Goal: Information Seeking & Learning: Learn about a topic

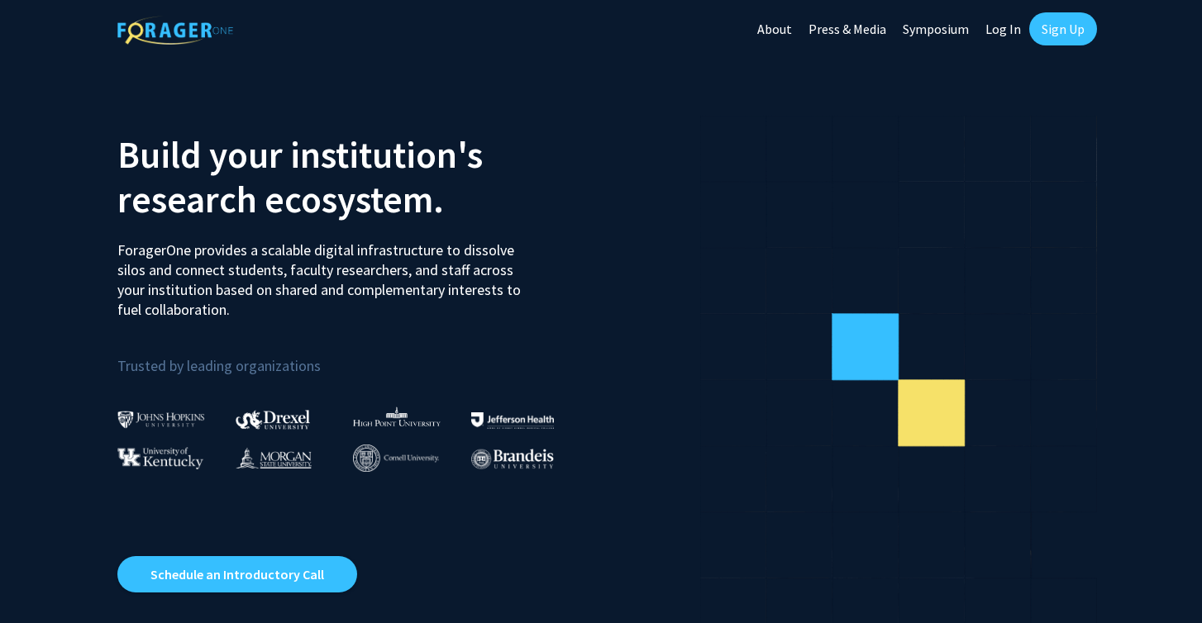
click at [1002, 31] on link "Log In" at bounding box center [1003, 29] width 52 height 58
select select
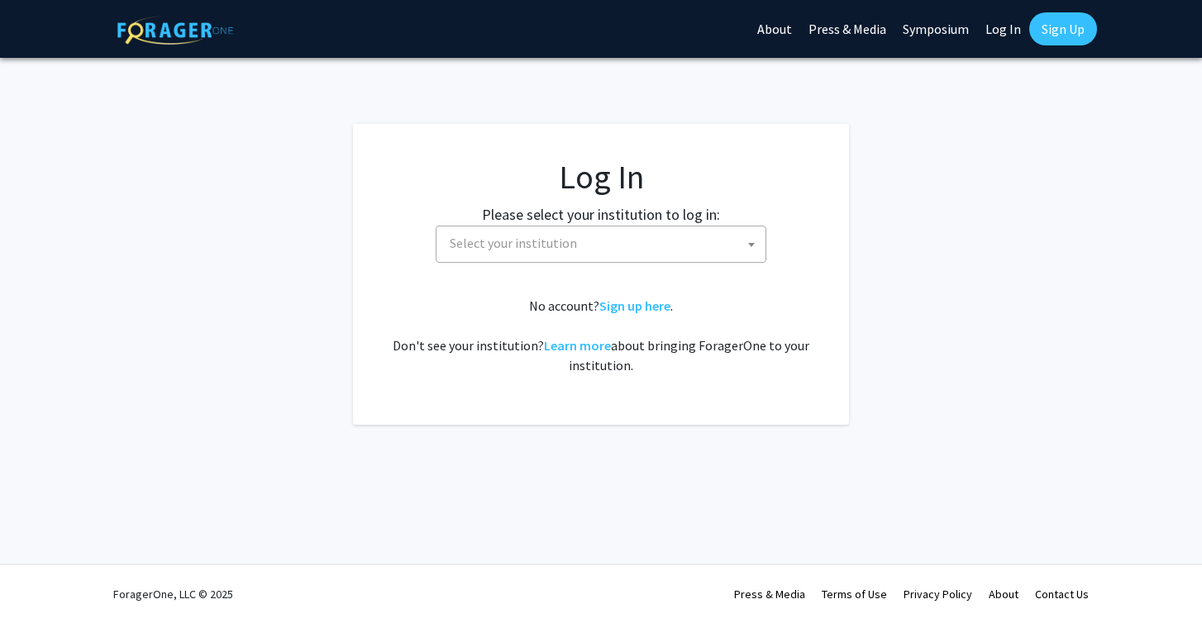
click at [633, 242] on span "Select your institution" at bounding box center [604, 244] width 322 height 34
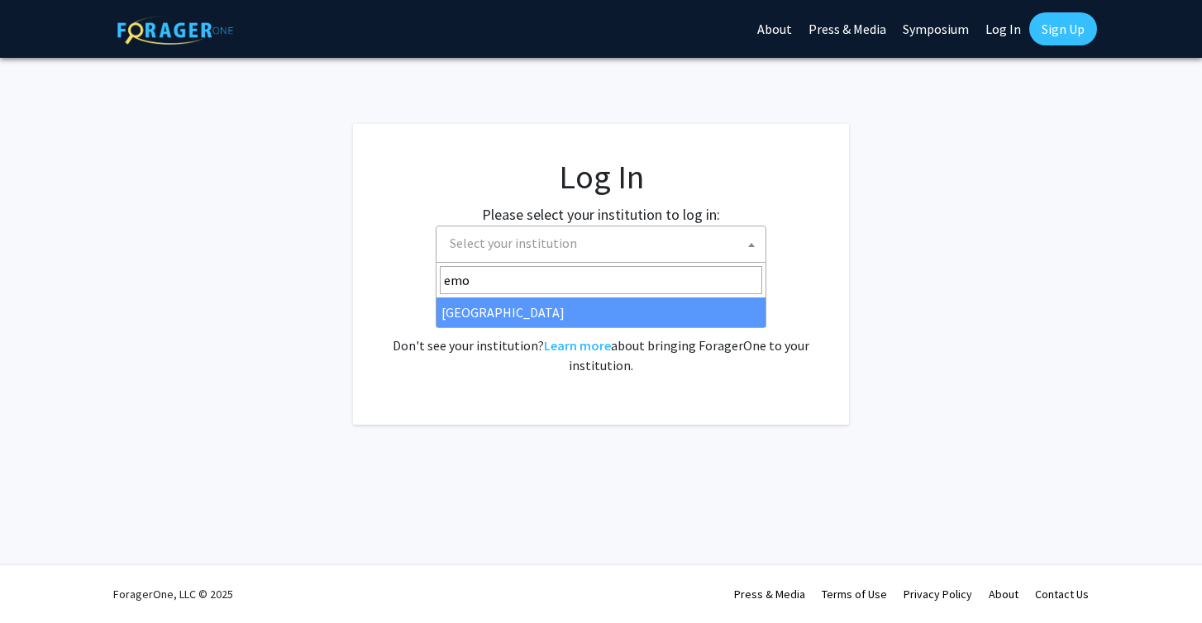
type input "emo"
select select "12"
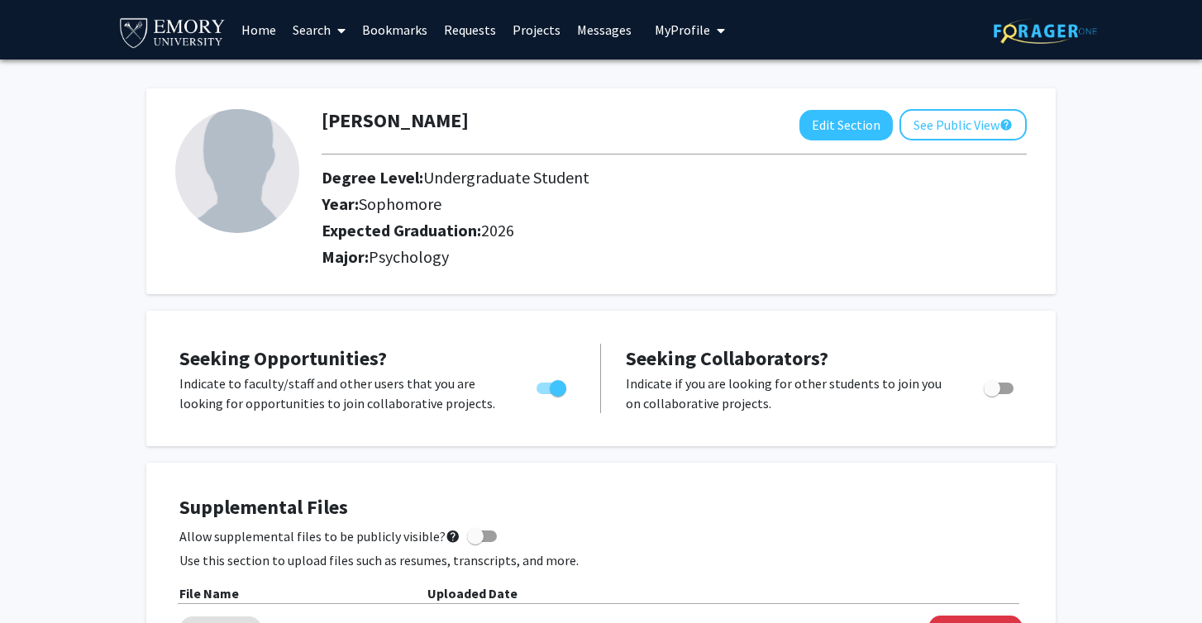
click at [316, 32] on link "Search" at bounding box center [318, 30] width 69 height 58
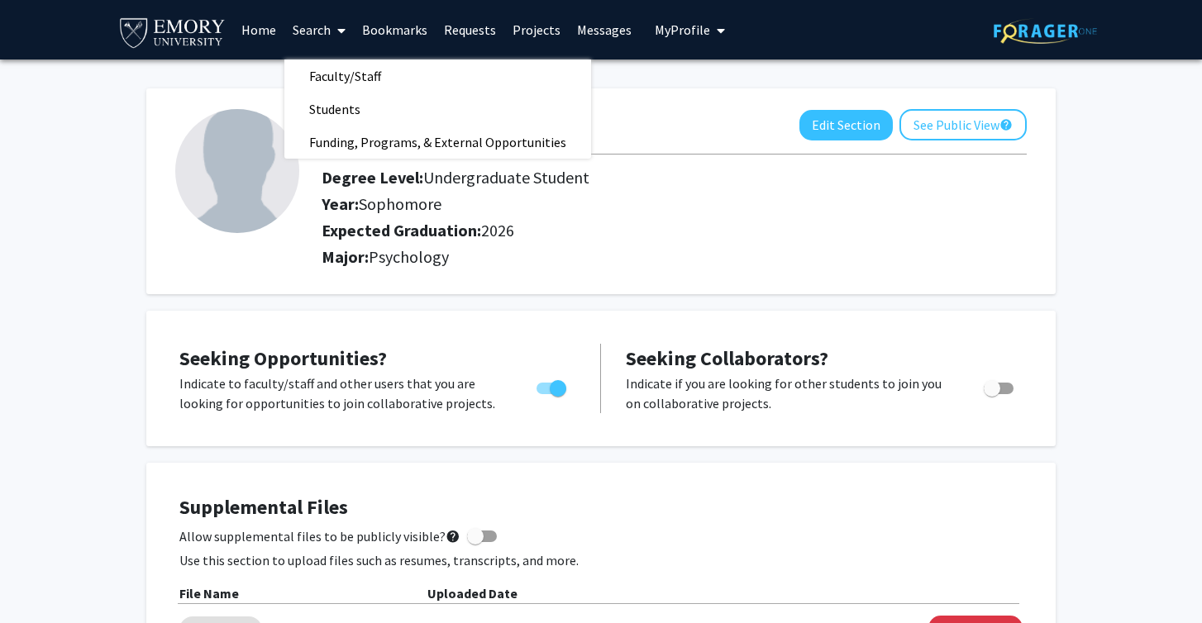
click at [258, 37] on link "Home" at bounding box center [258, 30] width 51 height 58
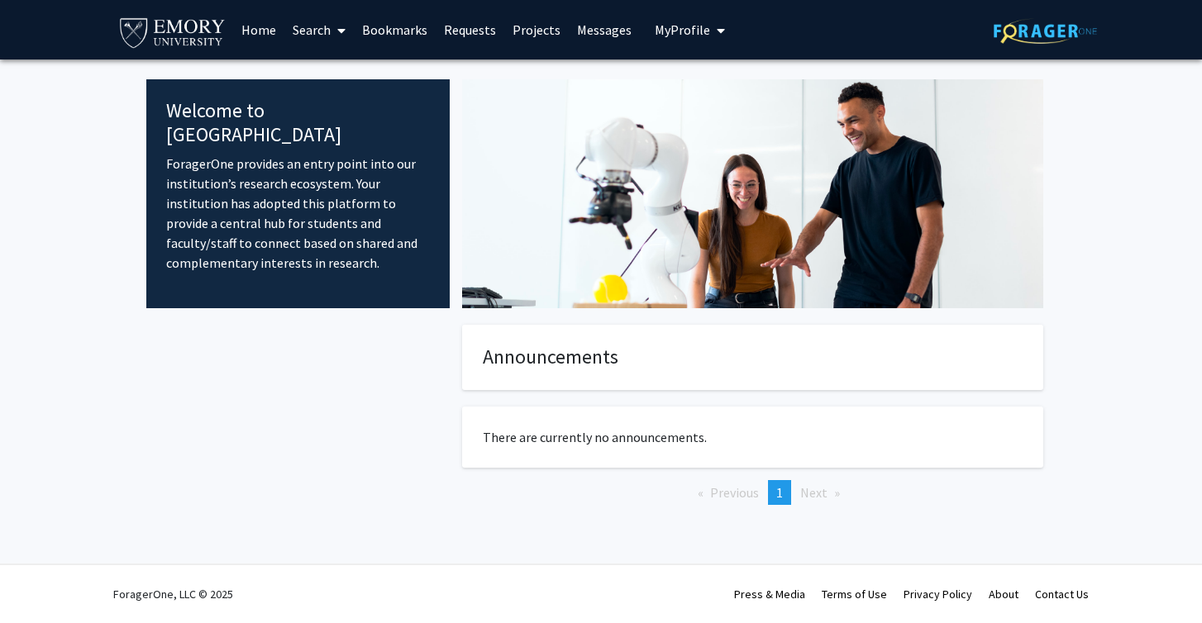
click at [540, 36] on link "Projects" at bounding box center [536, 30] width 64 height 58
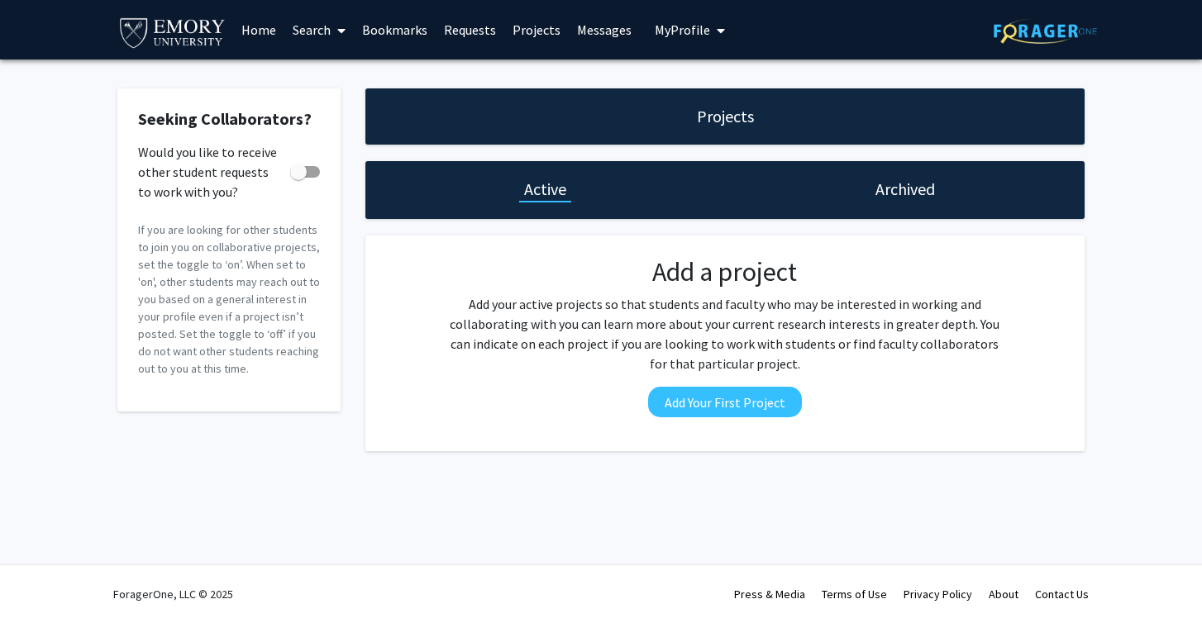
click at [326, 31] on link "Search" at bounding box center [318, 30] width 69 height 58
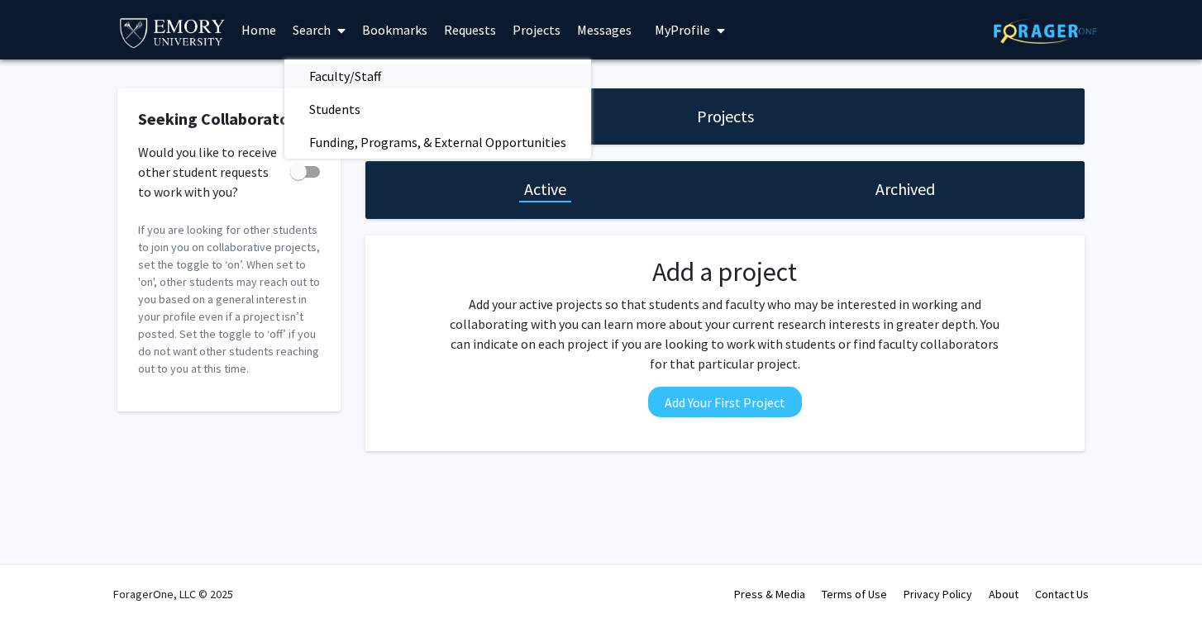
click at [371, 86] on span "Faculty/Staff" at bounding box center [345, 76] width 122 height 33
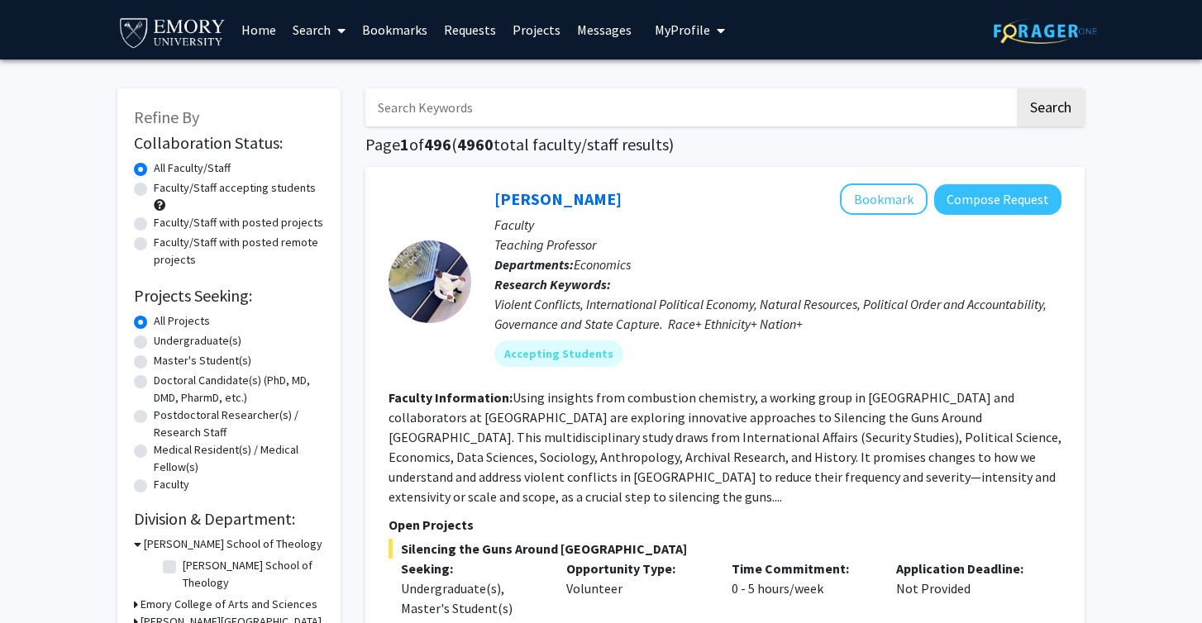
click at [193, 344] on label "Undergraduate(s)" at bounding box center [198, 340] width 88 height 17
click at [165, 343] on input "Undergraduate(s)" at bounding box center [159, 337] width 11 height 11
radio input "true"
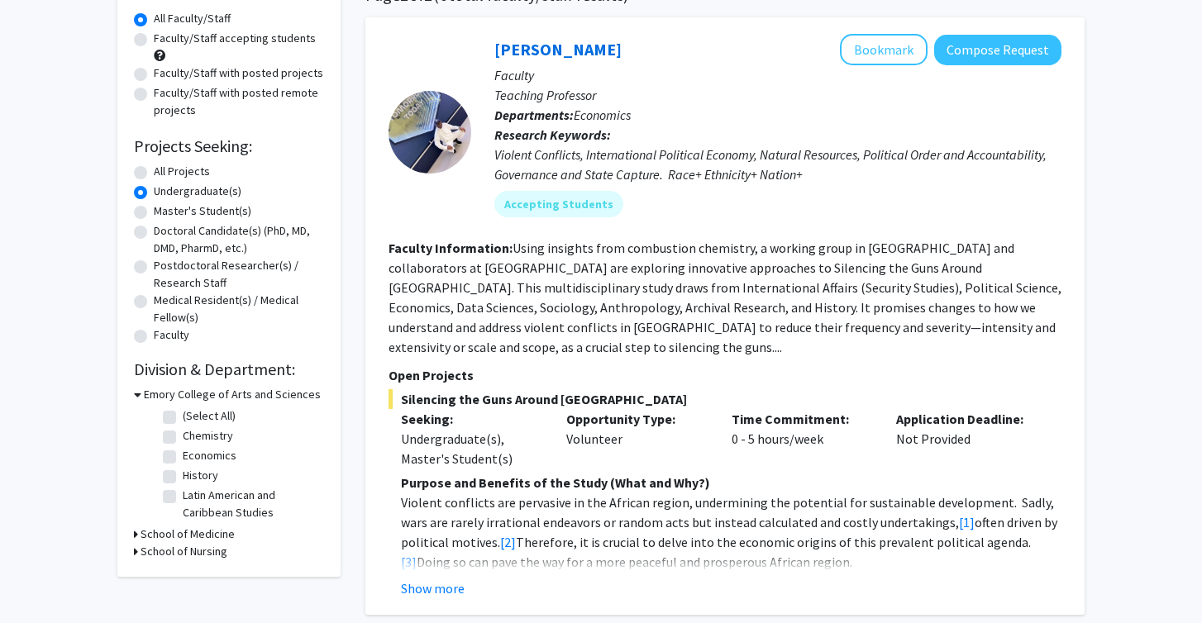
scroll to position [152, 0]
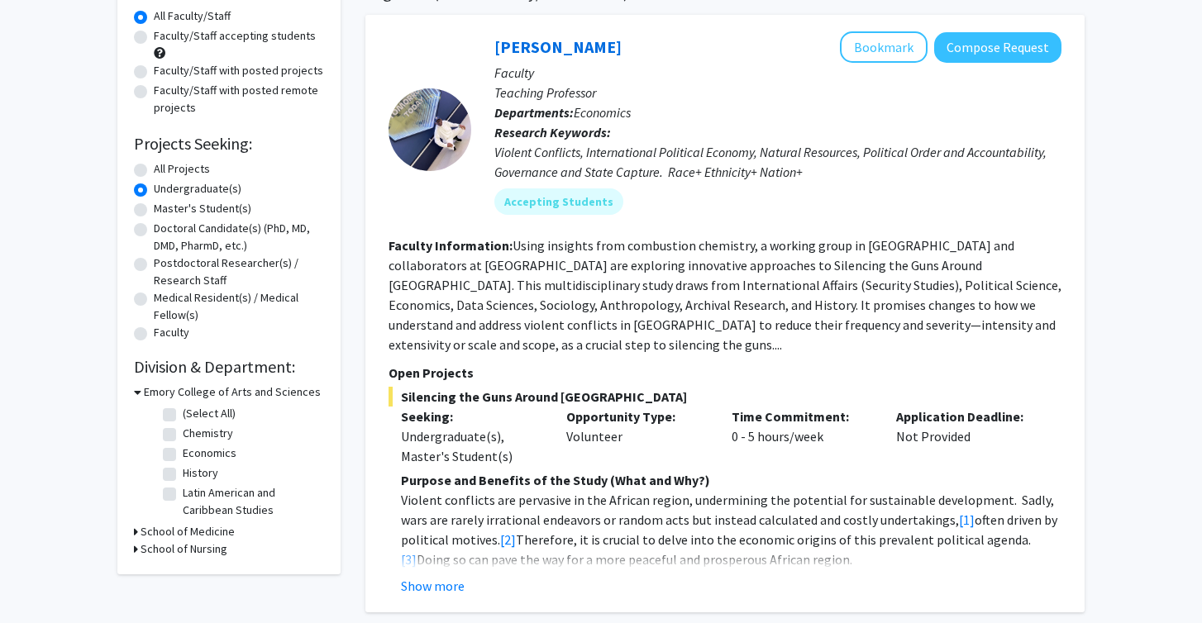
click at [198, 535] on h3 "School of Medicine" at bounding box center [188, 531] width 94 height 17
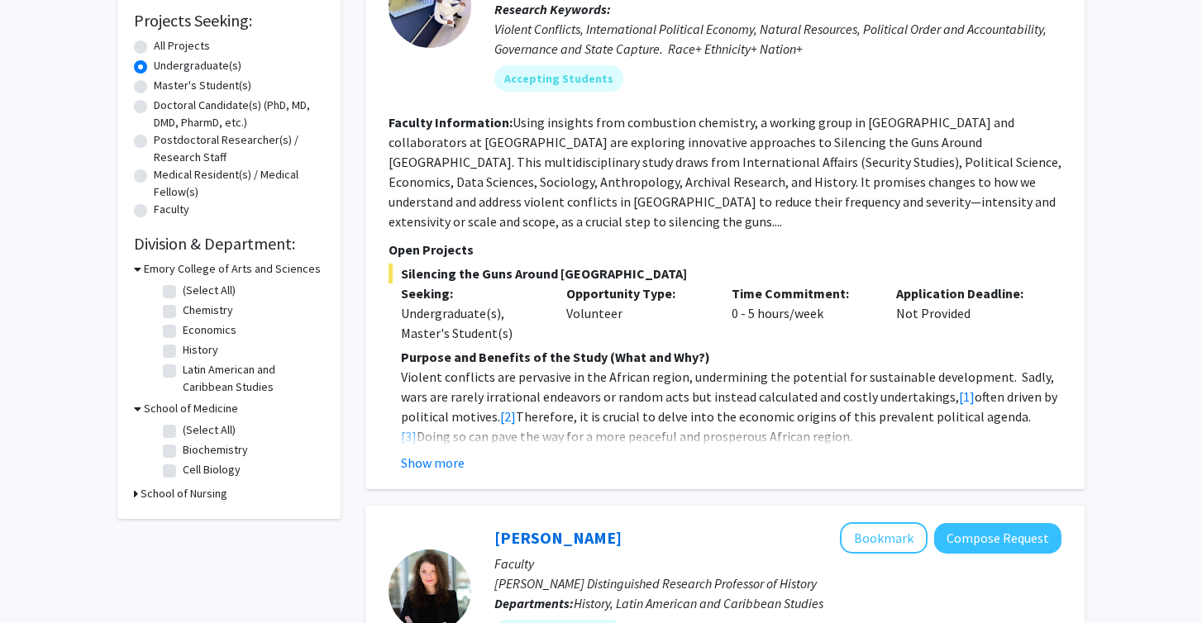
scroll to position [276, 0]
click at [183, 432] on label "(Select All)" at bounding box center [209, 429] width 53 height 17
click at [183, 432] on input "(Select All)" at bounding box center [188, 426] width 11 height 11
checkbox input "true"
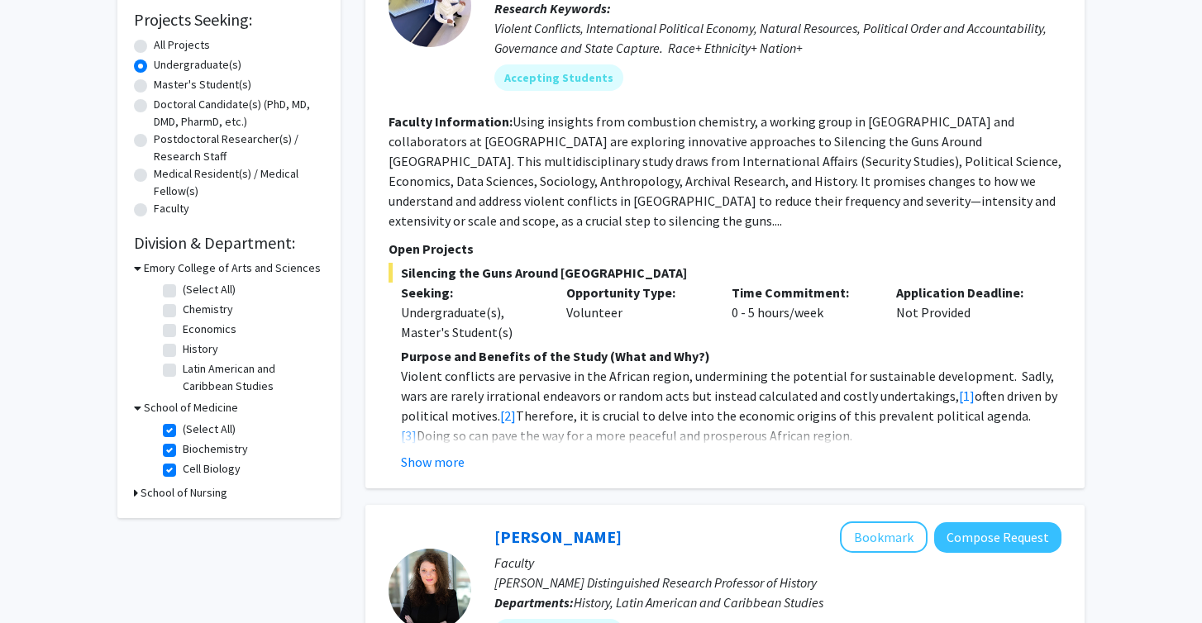
checkbox input "true"
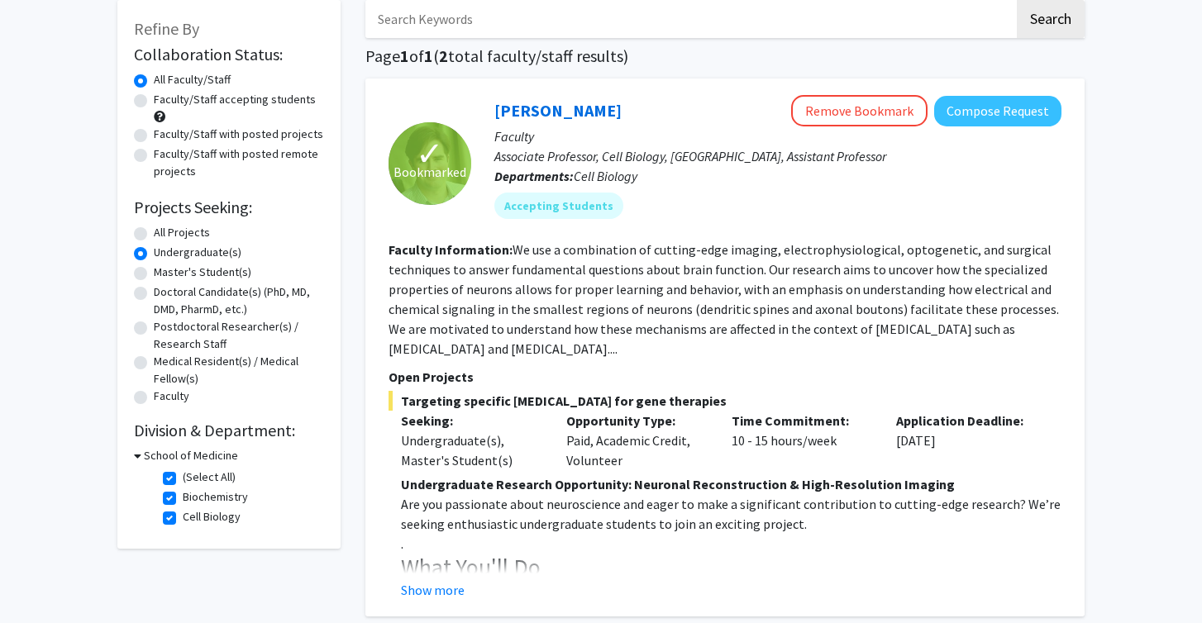
scroll to position [87, 0]
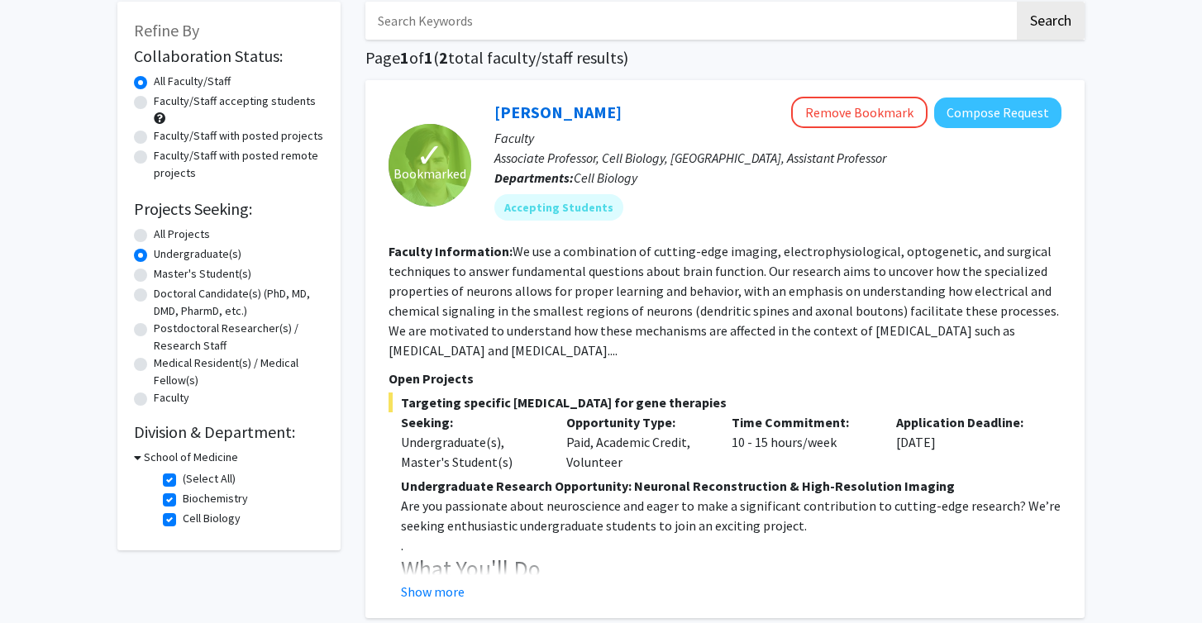
click at [202, 456] on h3 "School of Medicine" at bounding box center [191, 457] width 94 height 17
click at [202, 456] on h3 "School of Medicine" at bounding box center [188, 457] width 94 height 17
click at [183, 482] on label "(Select All)" at bounding box center [209, 478] width 53 height 17
click at [183, 481] on input "(Select All)" at bounding box center [188, 475] width 11 height 11
checkbox input "false"
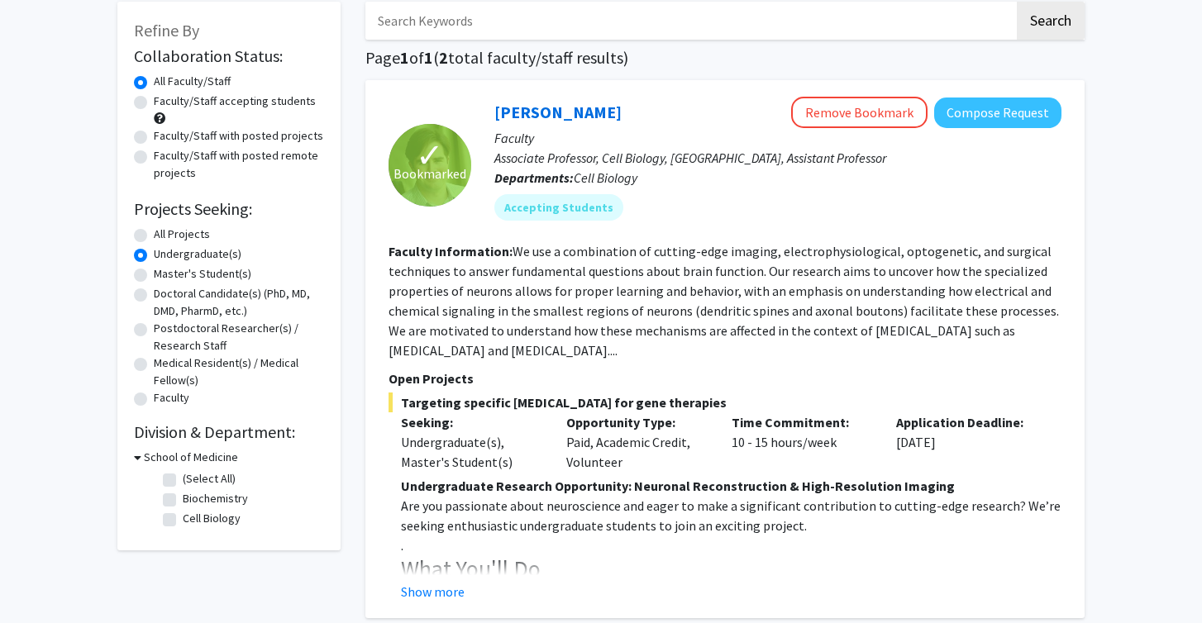
checkbox input "false"
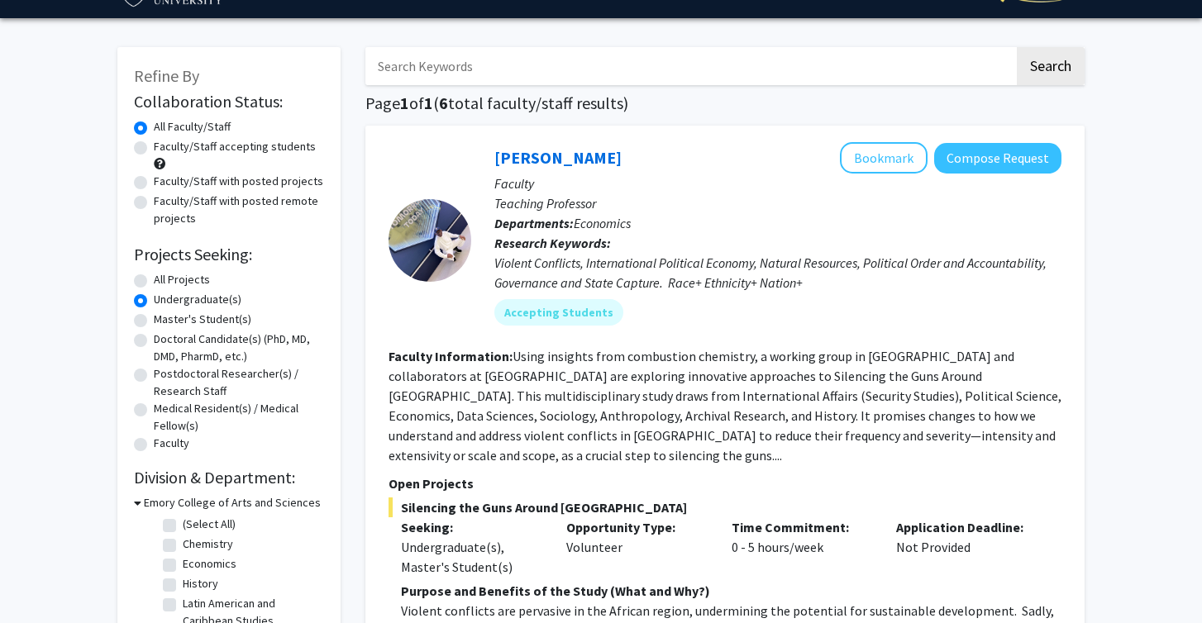
scroll to position [42, 0]
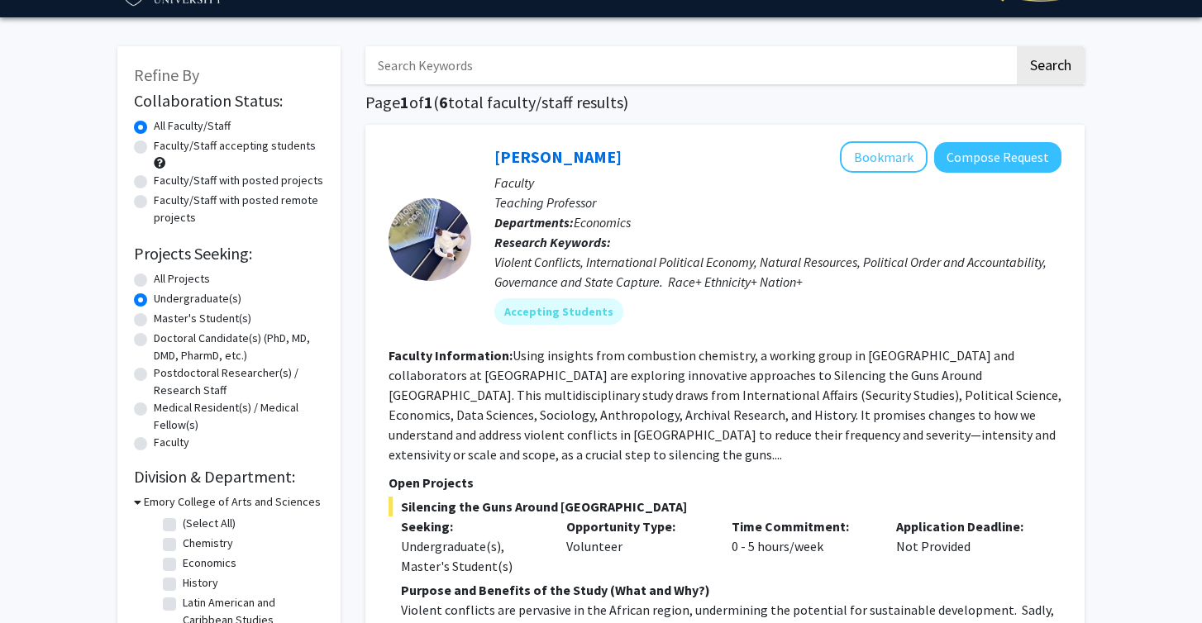
click at [261, 155] on label "Faculty/Staff accepting students" at bounding box center [235, 145] width 162 height 17
click at [165, 148] on input "Faculty/Staff accepting students" at bounding box center [159, 142] width 11 height 11
radio input "true"
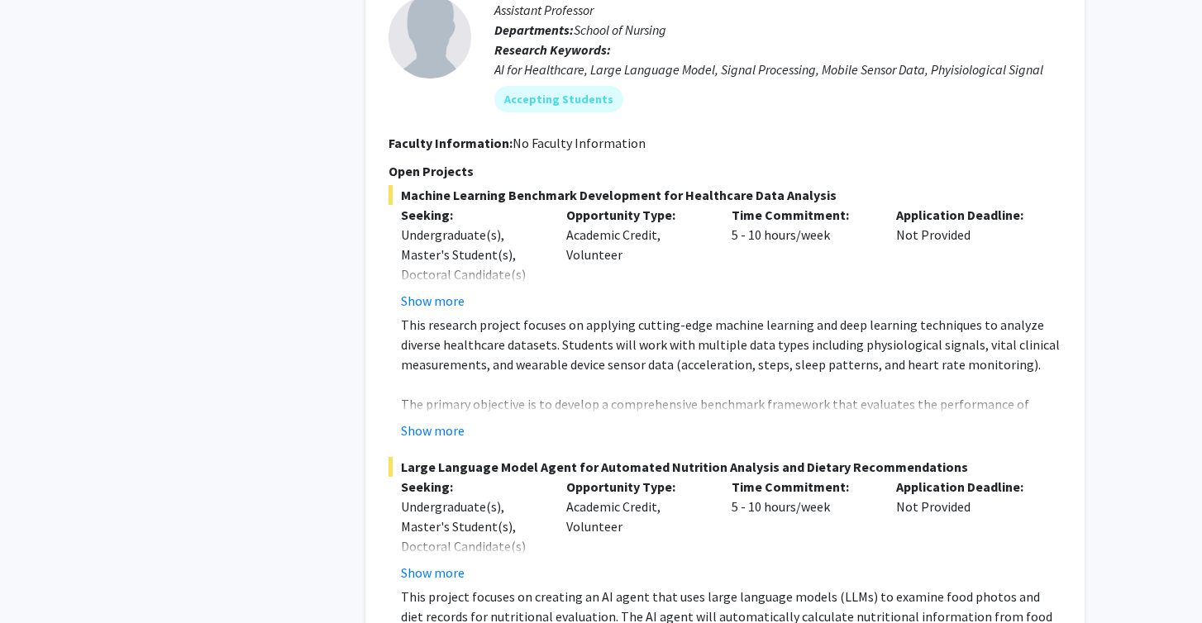
scroll to position [1226, 0]
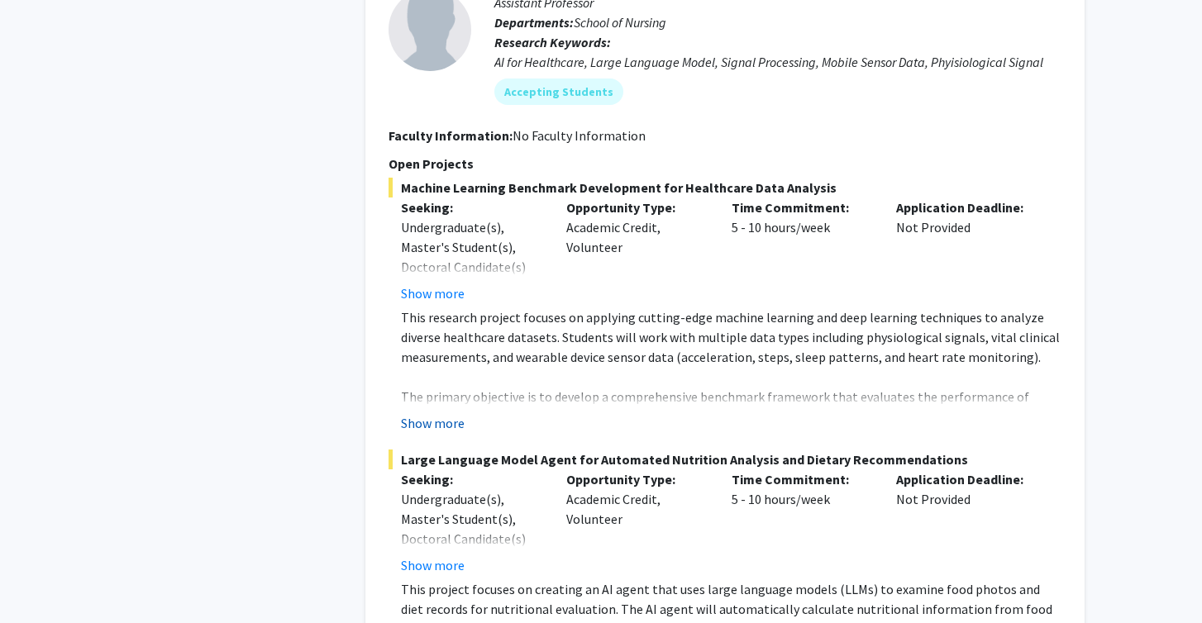
click at [441, 413] on button "Show more" at bounding box center [433, 423] width 64 height 20
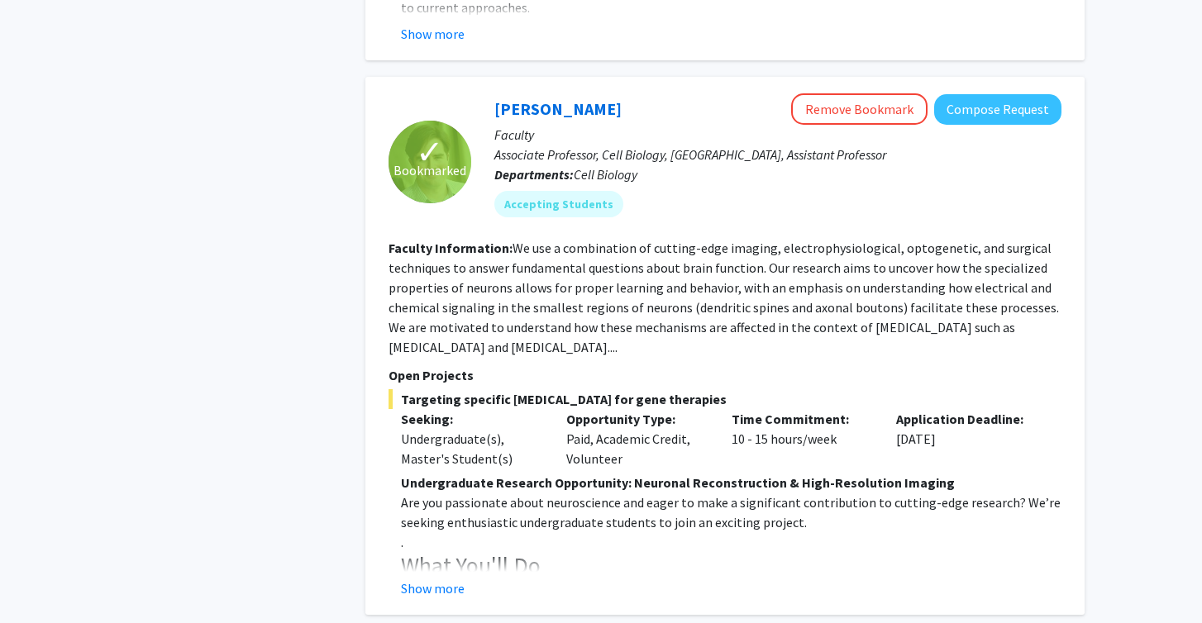
scroll to position [2223, 0]
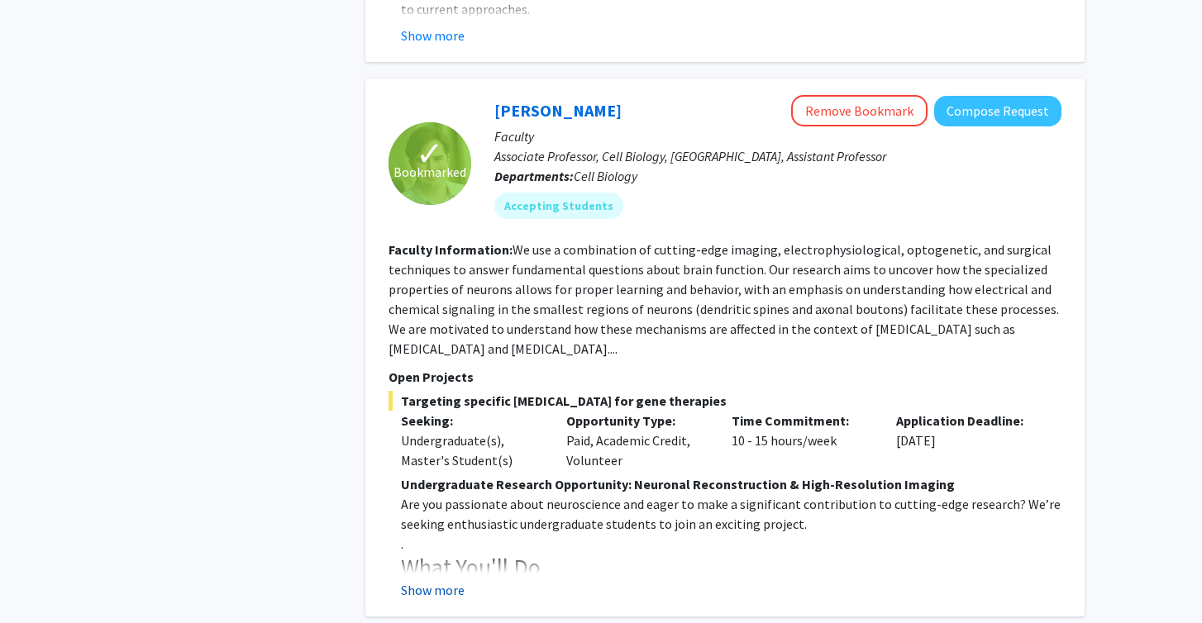
click at [432, 580] on button "Show more" at bounding box center [433, 590] width 64 height 20
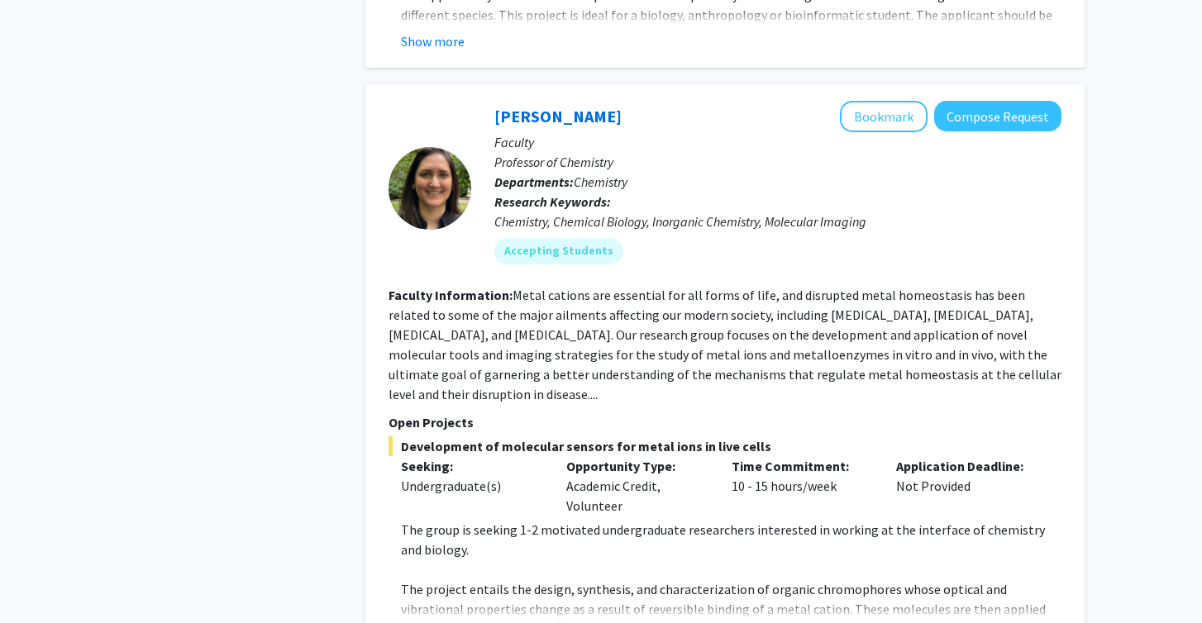
scroll to position [3813, 0]
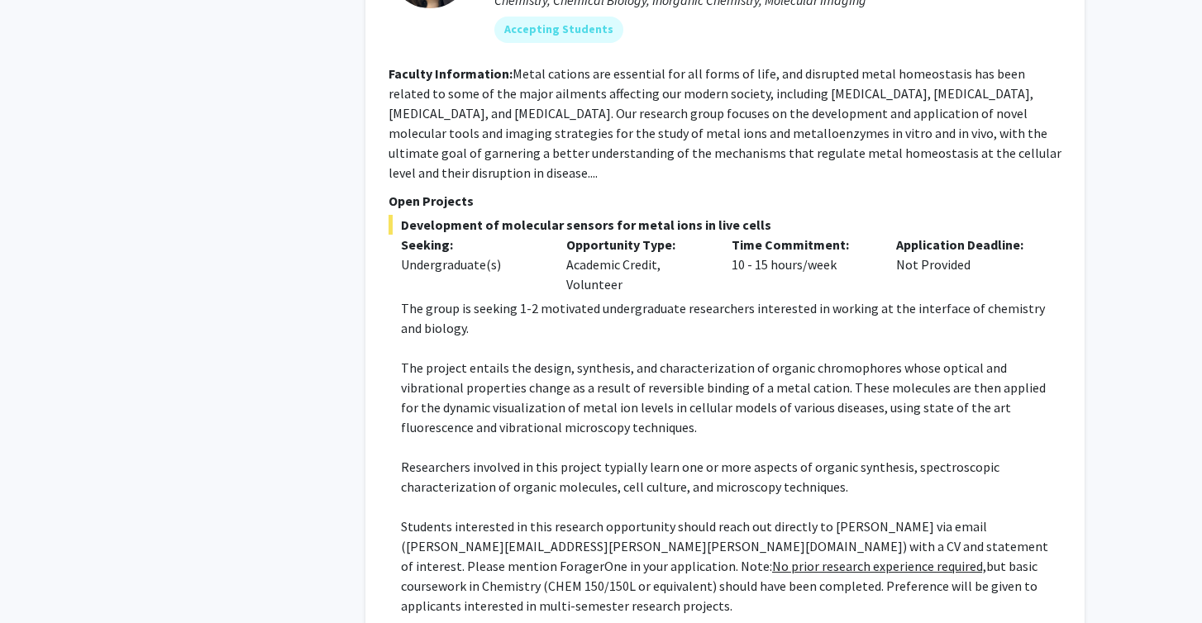
scroll to position [4042, 0]
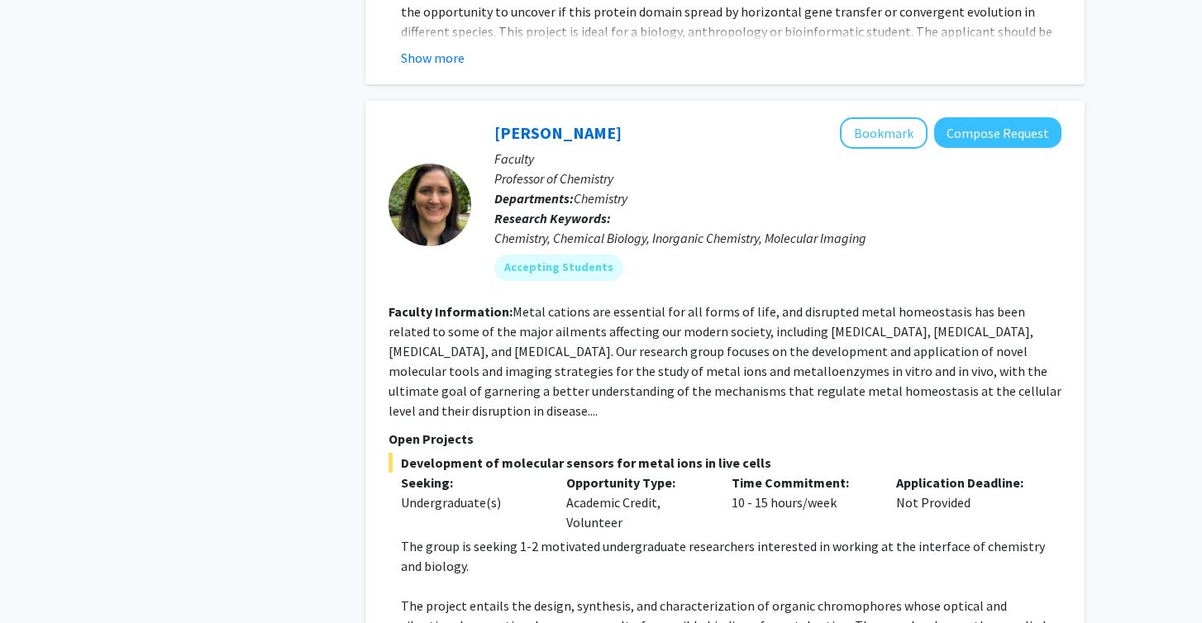
scroll to position [3718, 0]
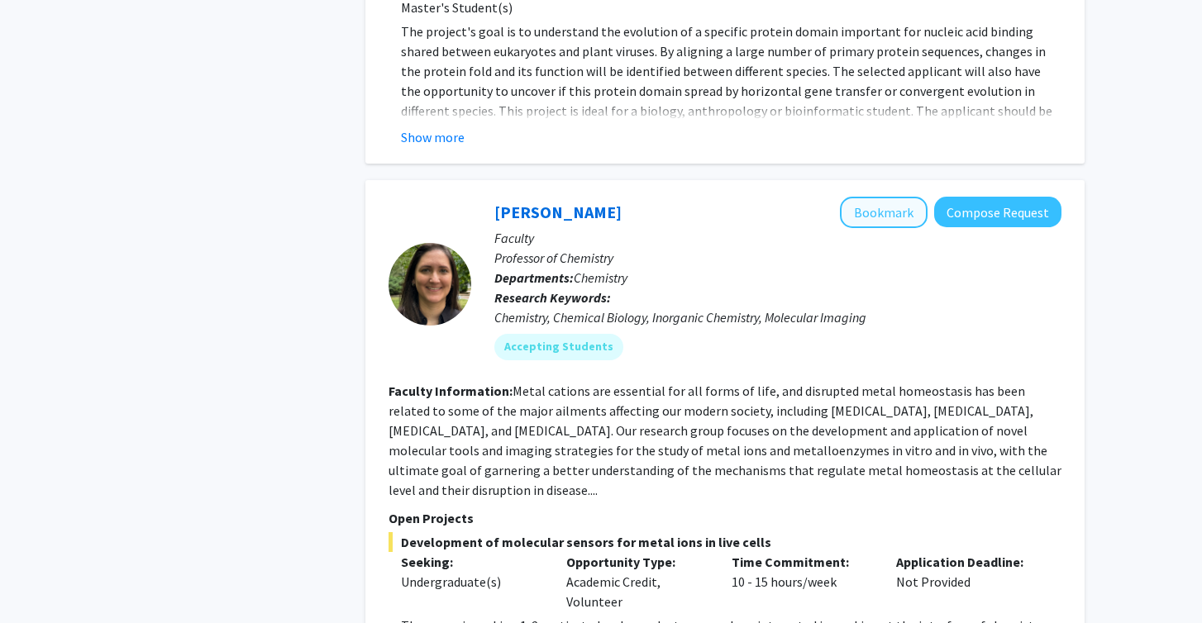
click at [898, 197] on button "Bookmark" at bounding box center [884, 212] width 88 height 31
